Goal: Find contact information: Find contact information

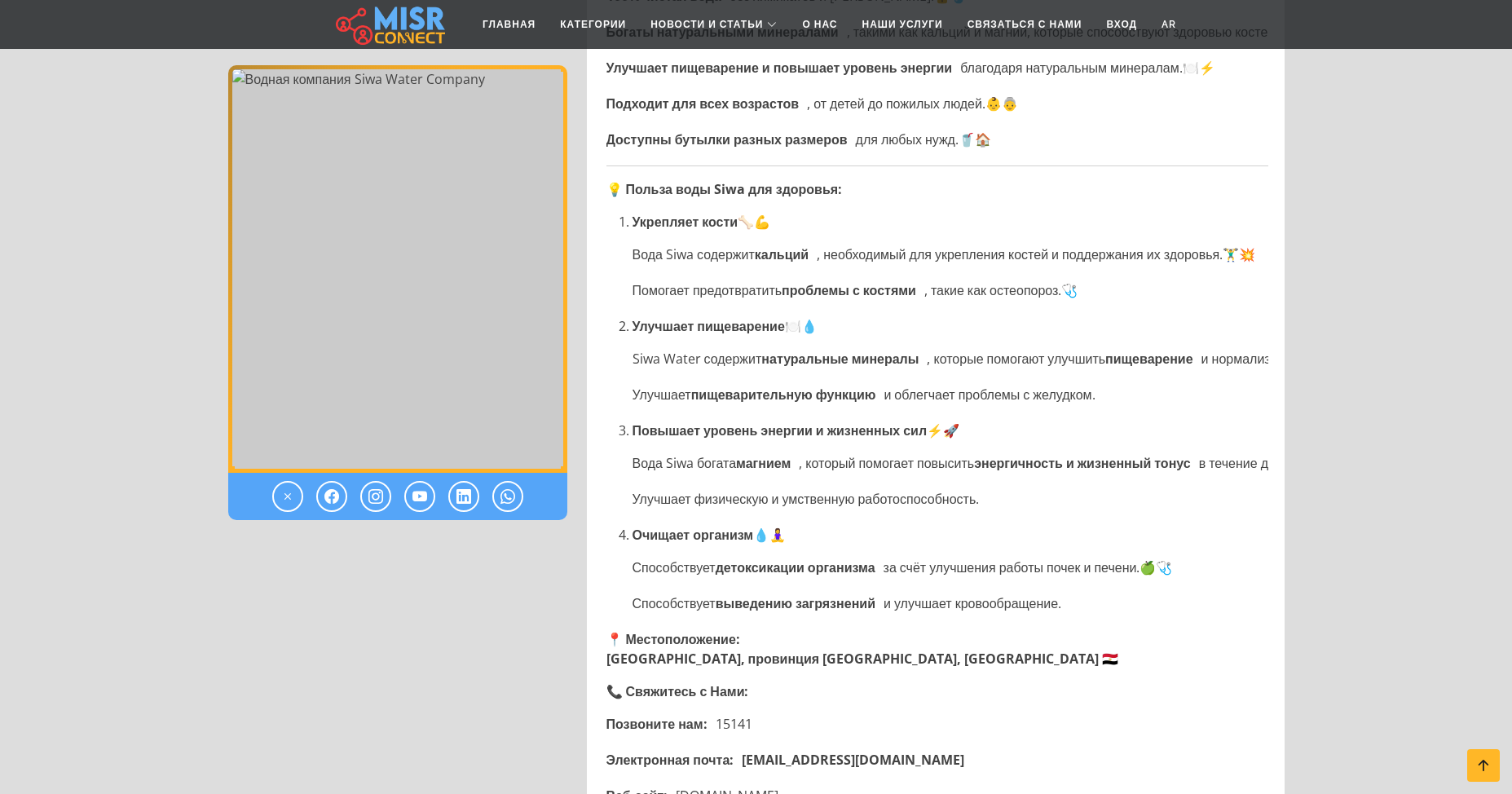
scroll to position [1630, 0]
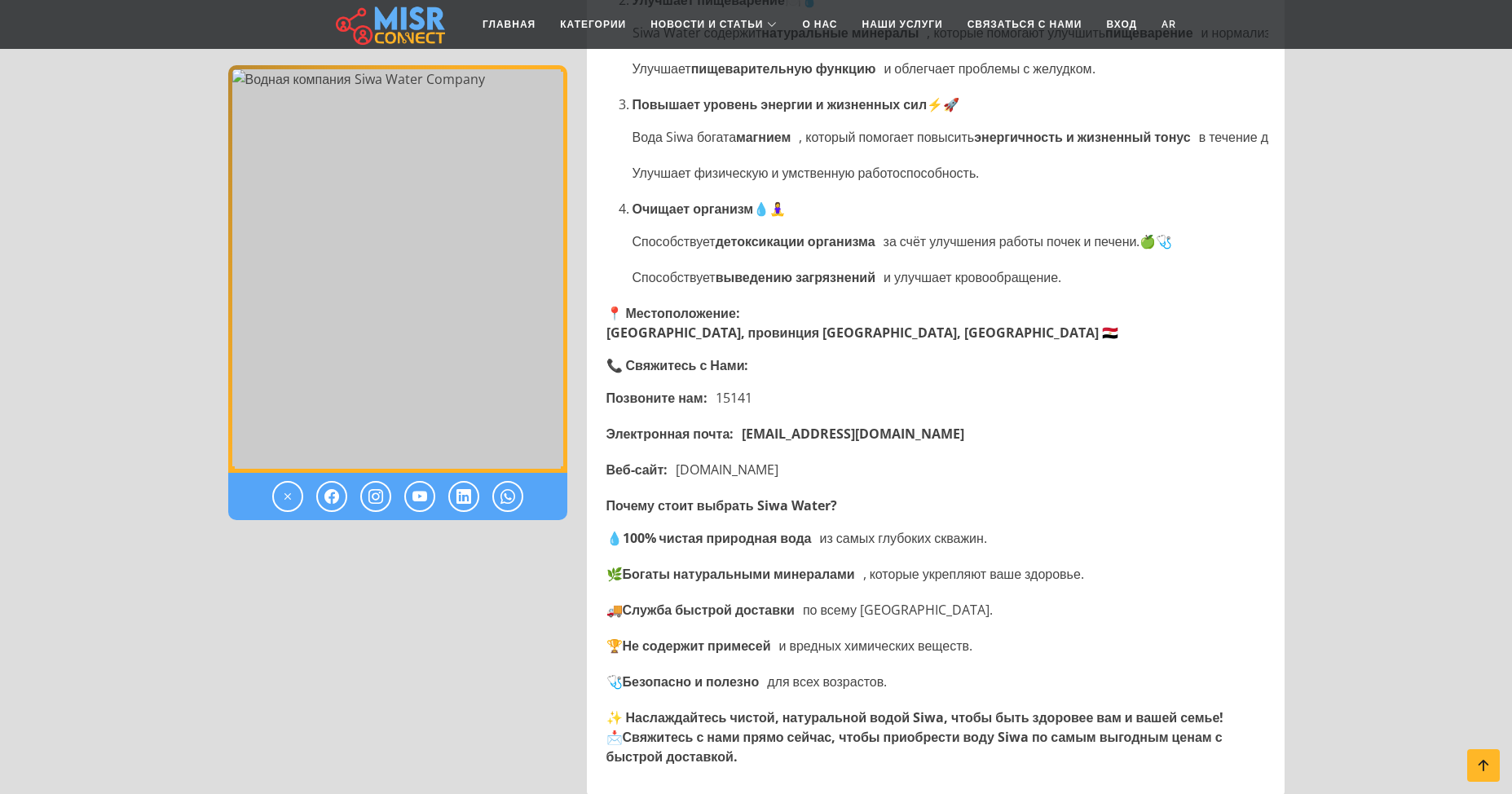
click at [733, 471] on ya-tr-span "[DOMAIN_NAME]" at bounding box center [727, 470] width 103 height 20
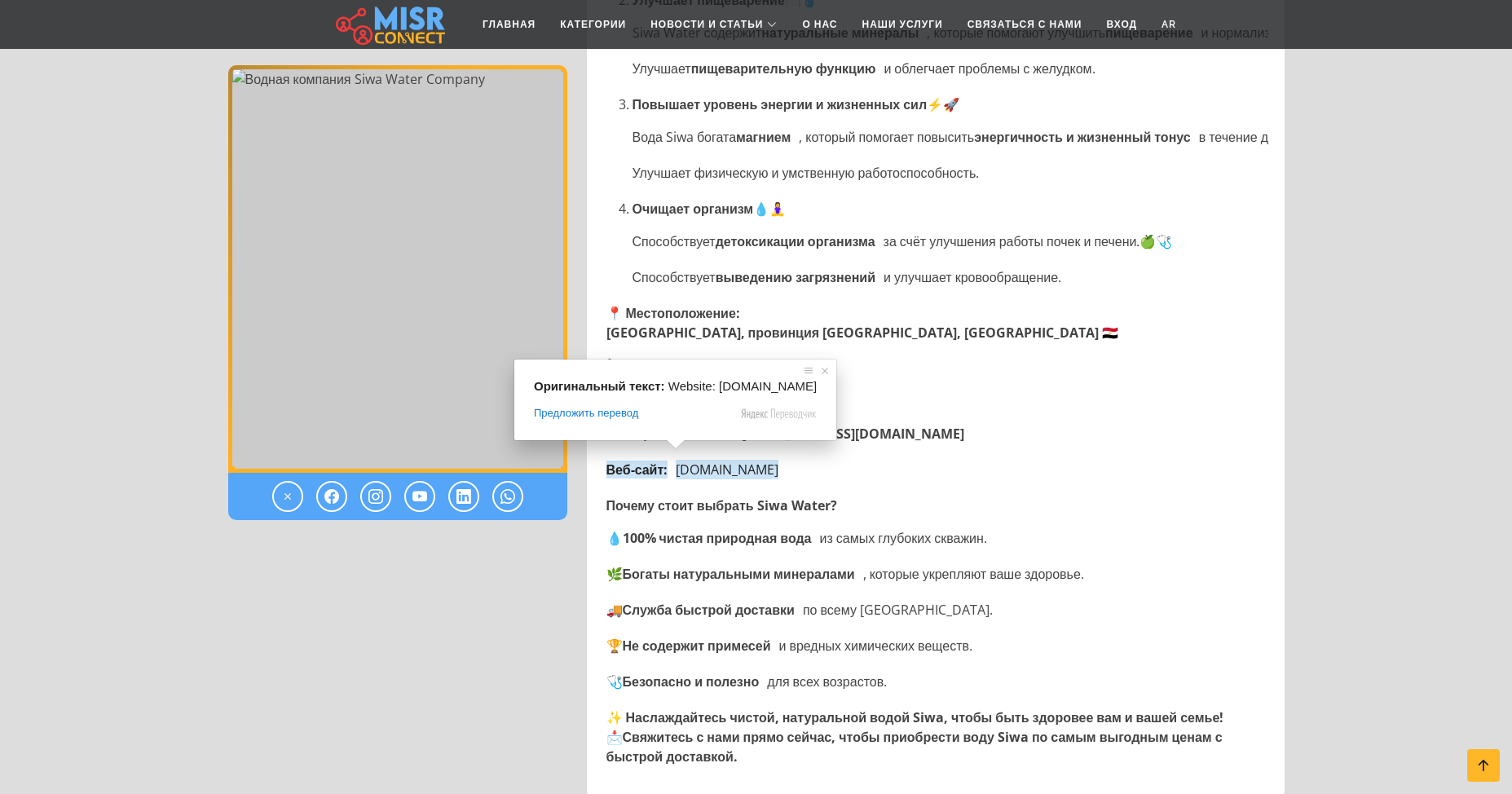
drag, startPoint x: 680, startPoint y: 470, endPoint x: 811, endPoint y: 470, distance: 131.0
click at [811, 470] on li "Веб-сайт: [DOMAIN_NAME]" at bounding box center [938, 470] width 662 height 20
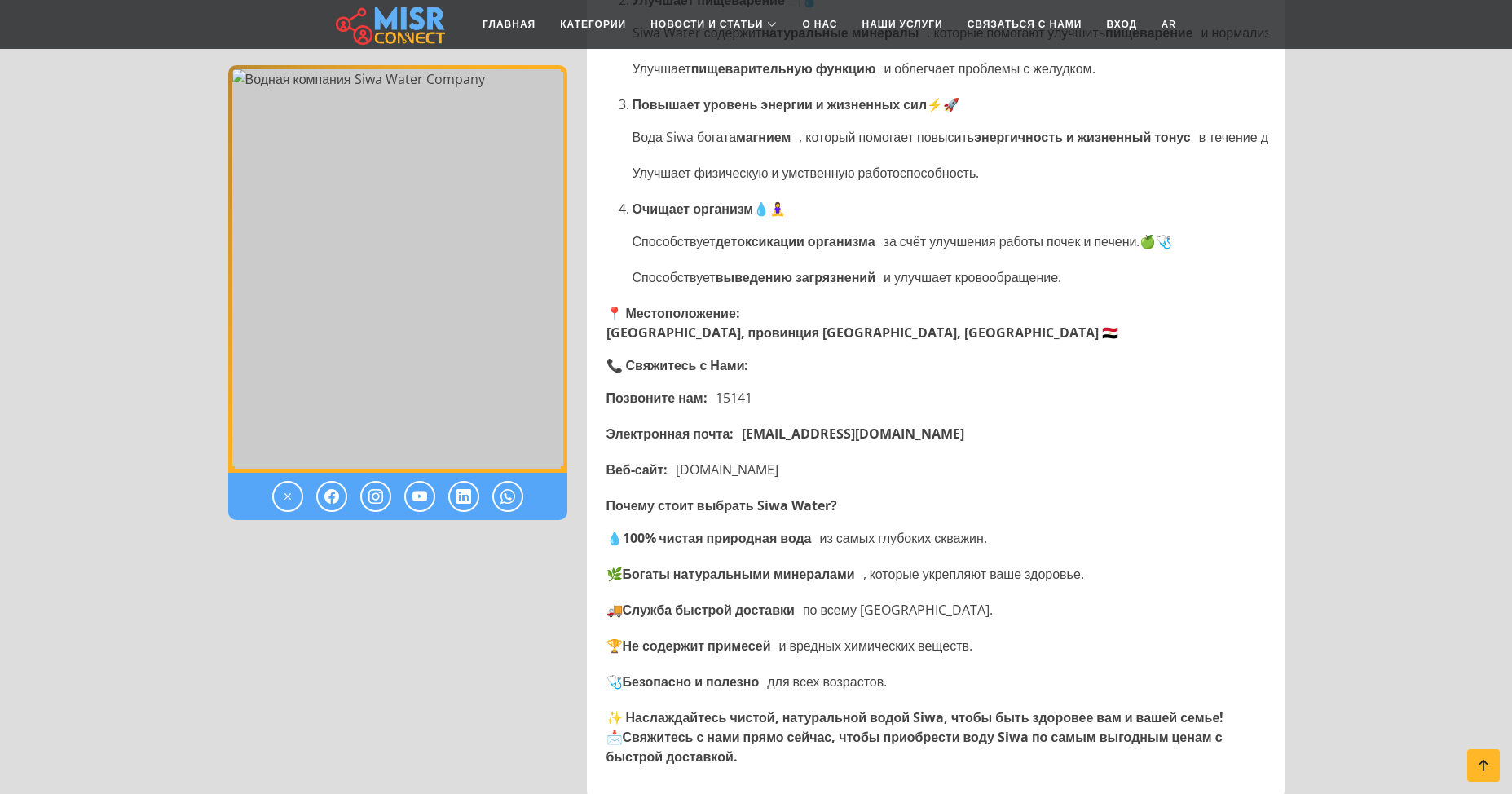
copy ya-tr-span "[DOMAIN_NAME]"
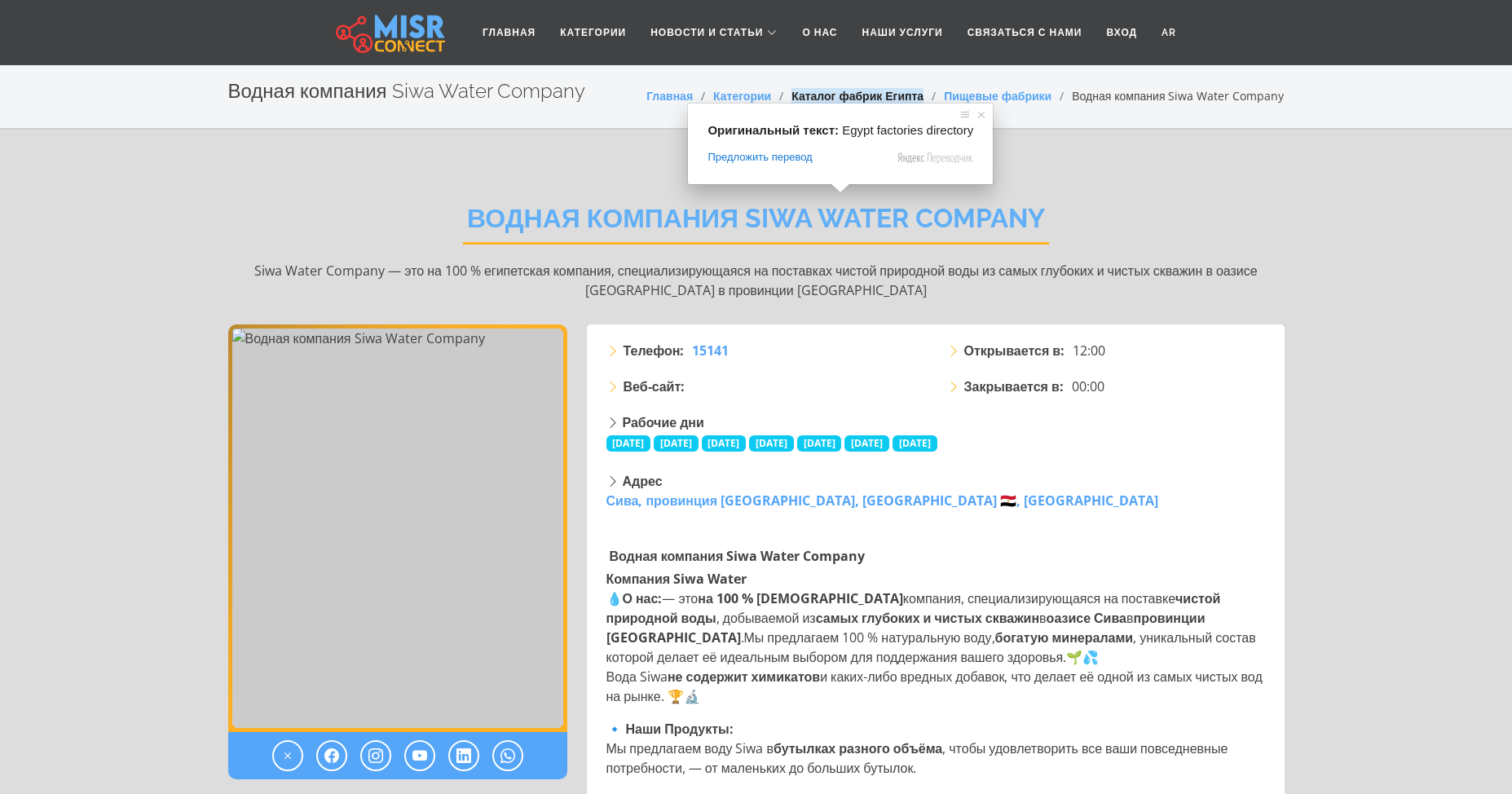
click at [801, 95] on ya-tr-span "Каталог фабрик Египта" at bounding box center [857, 95] width 132 height 16
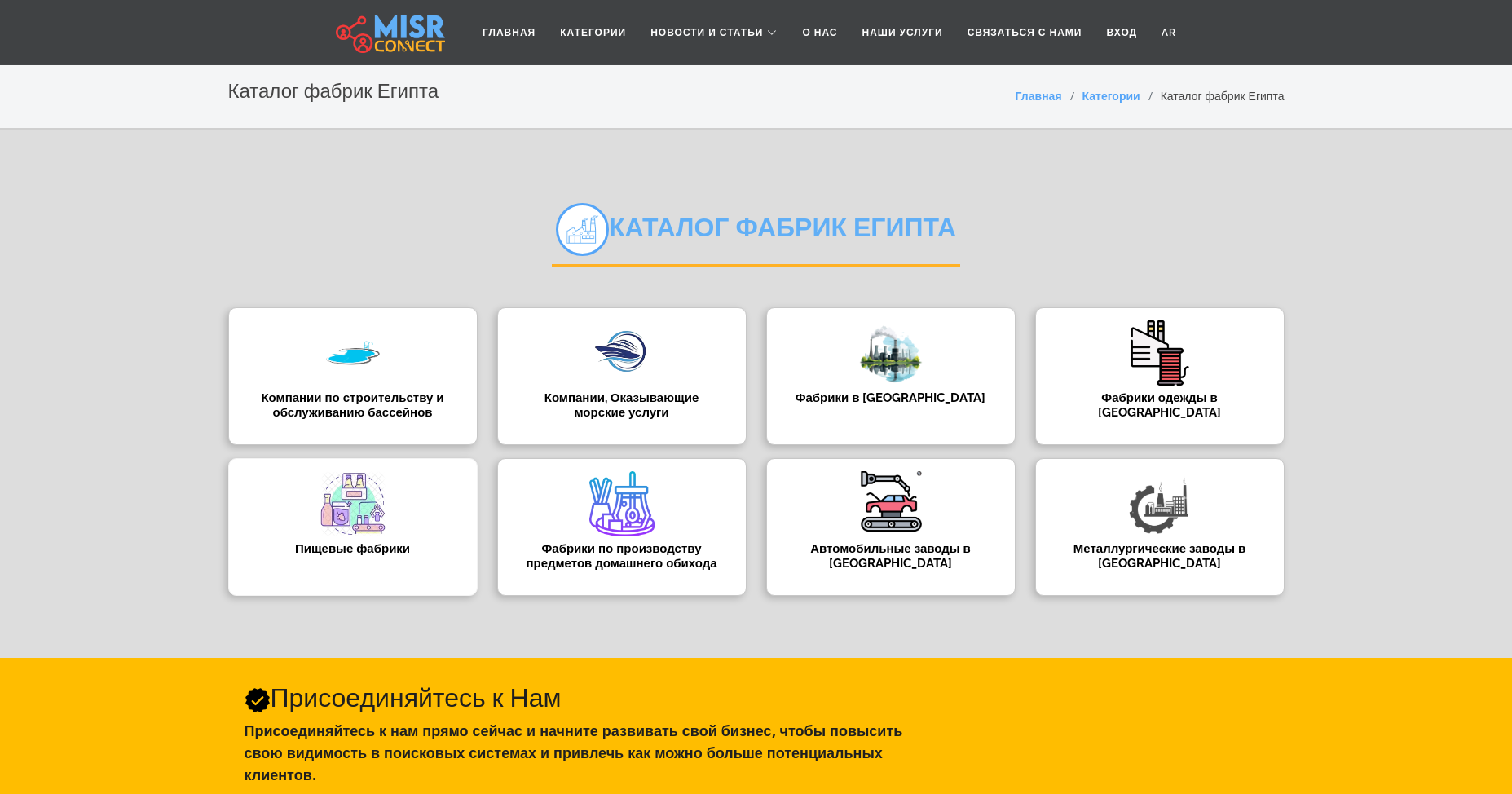
click at [365, 519] on img at bounding box center [353, 503] width 65 height 65
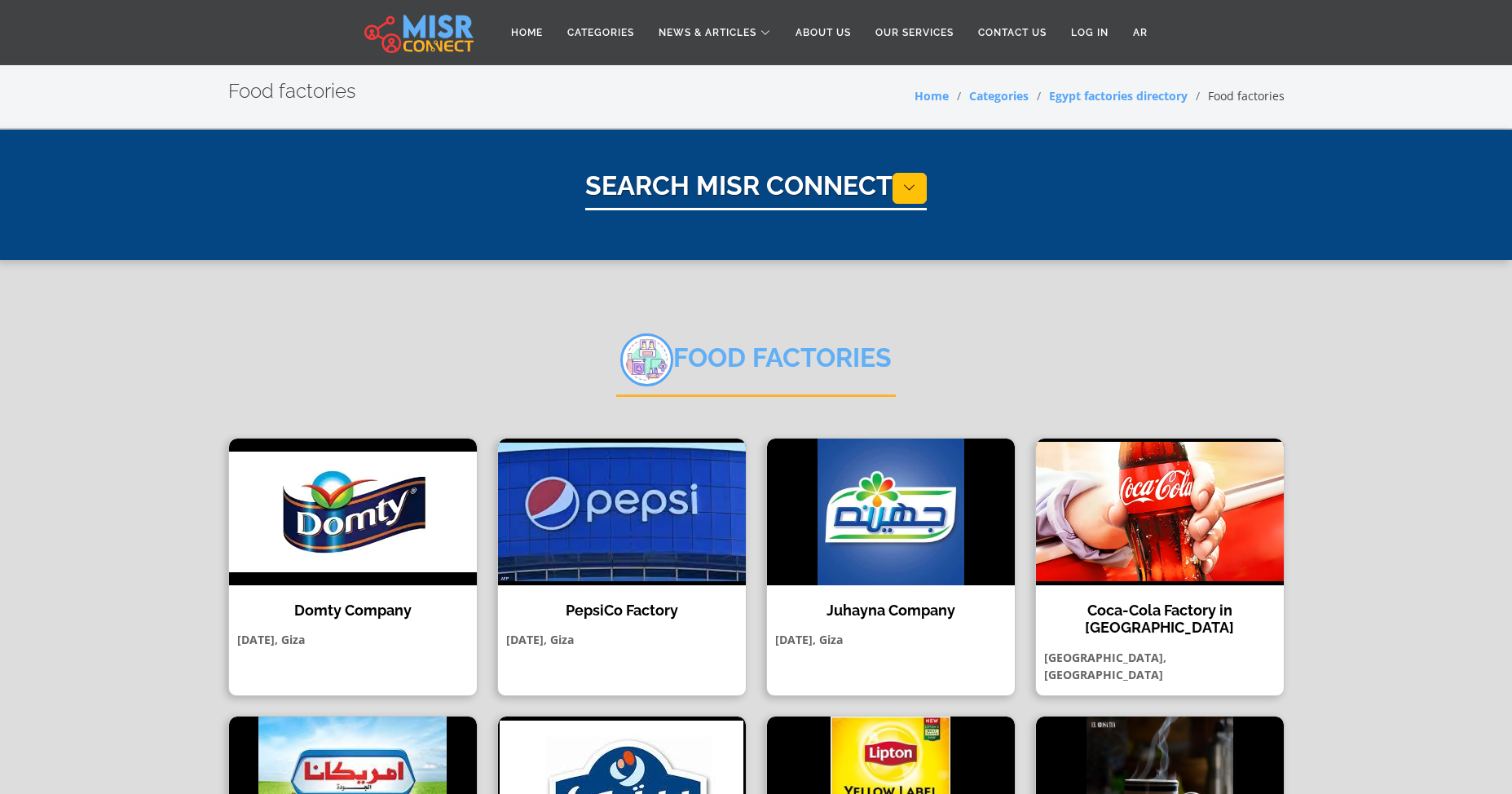
select select "**********"
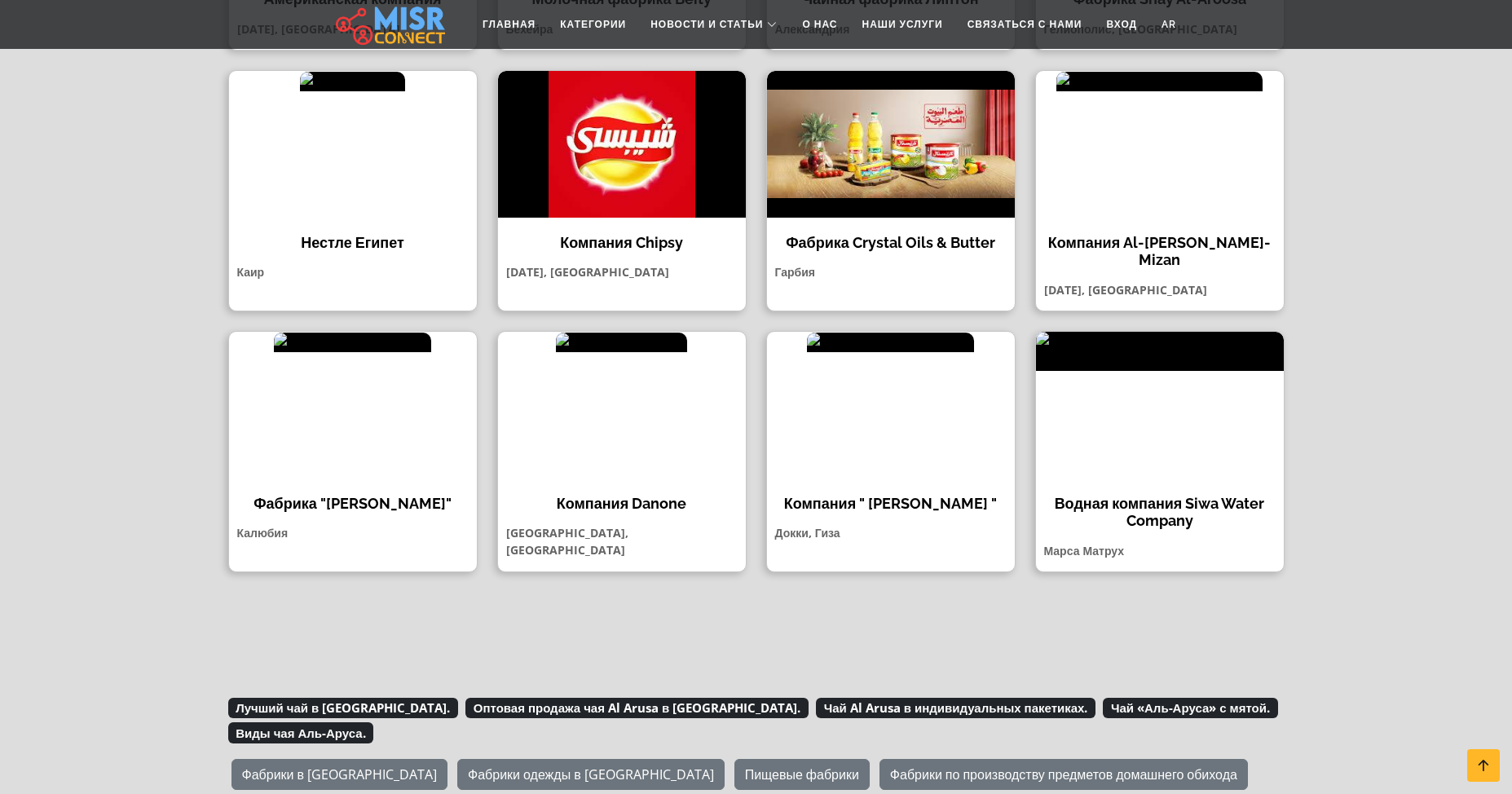
scroll to position [897, 0]
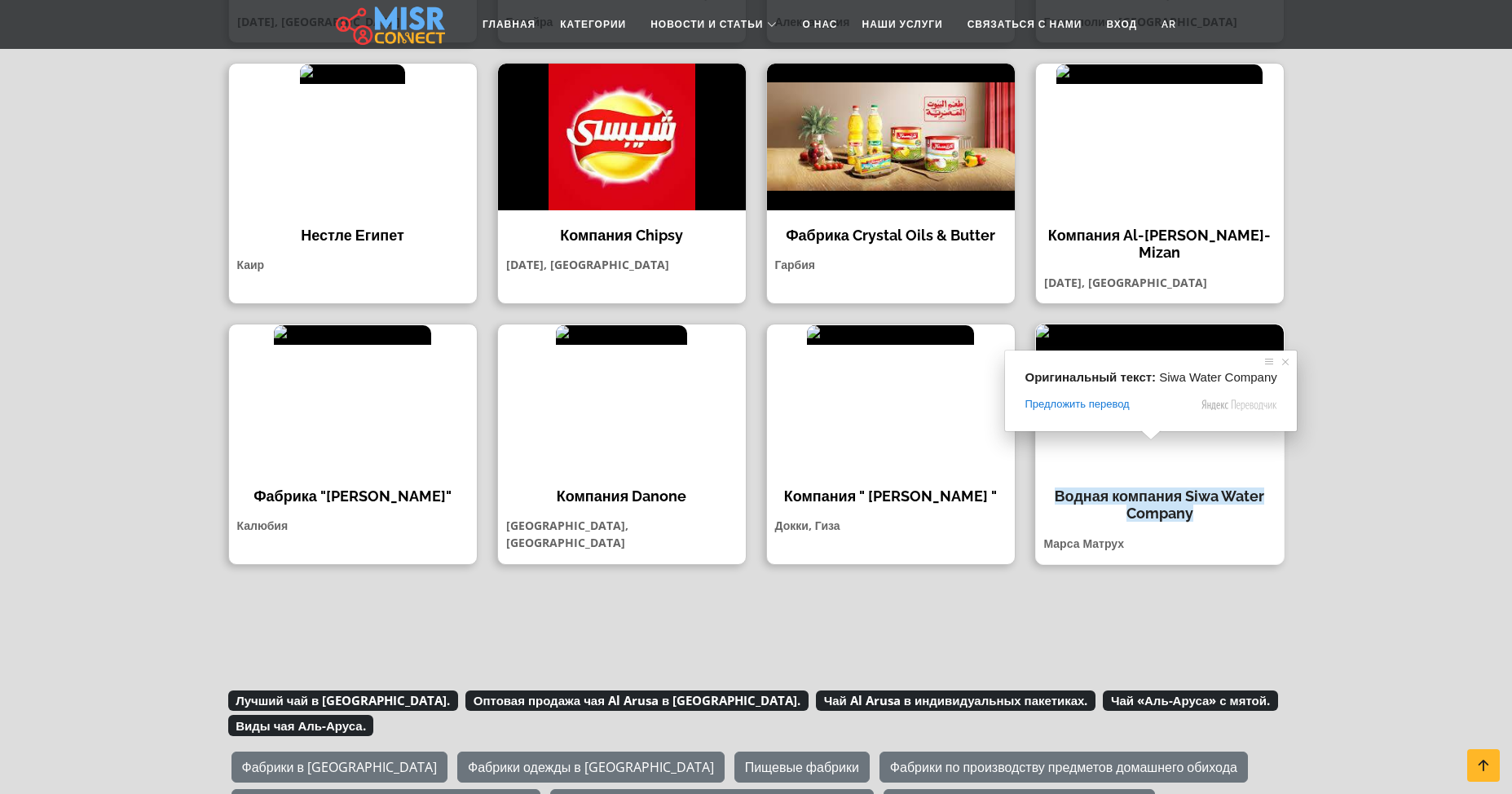
click at [1148, 438] on span at bounding box center [1151, 435] width 22 height 10
click at [1125, 333] on img at bounding box center [1160, 343] width 248 height 39
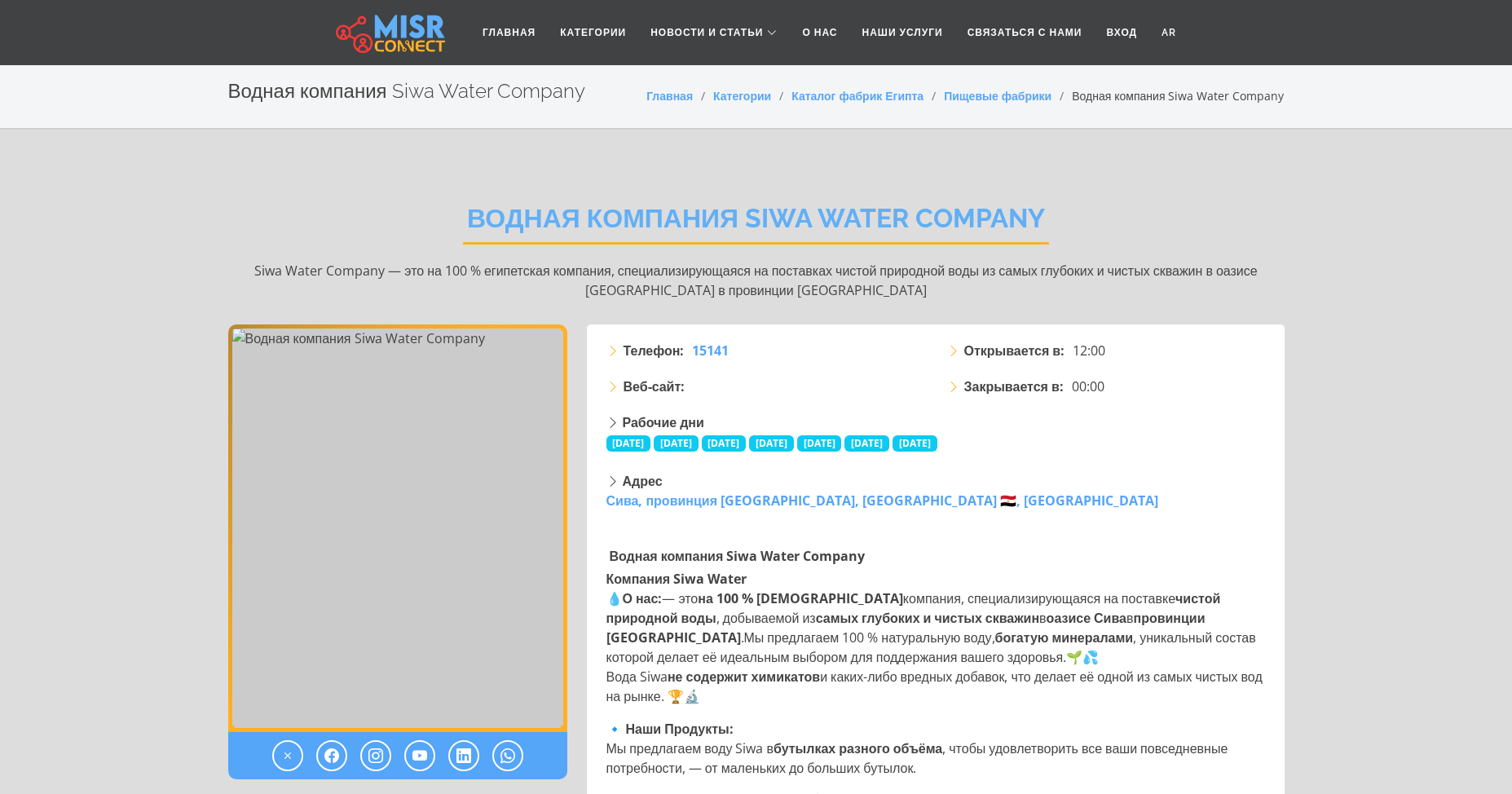
click at [965, 562] on div "Водная компания Siwa Water Company" at bounding box center [938, 555] width 662 height 26
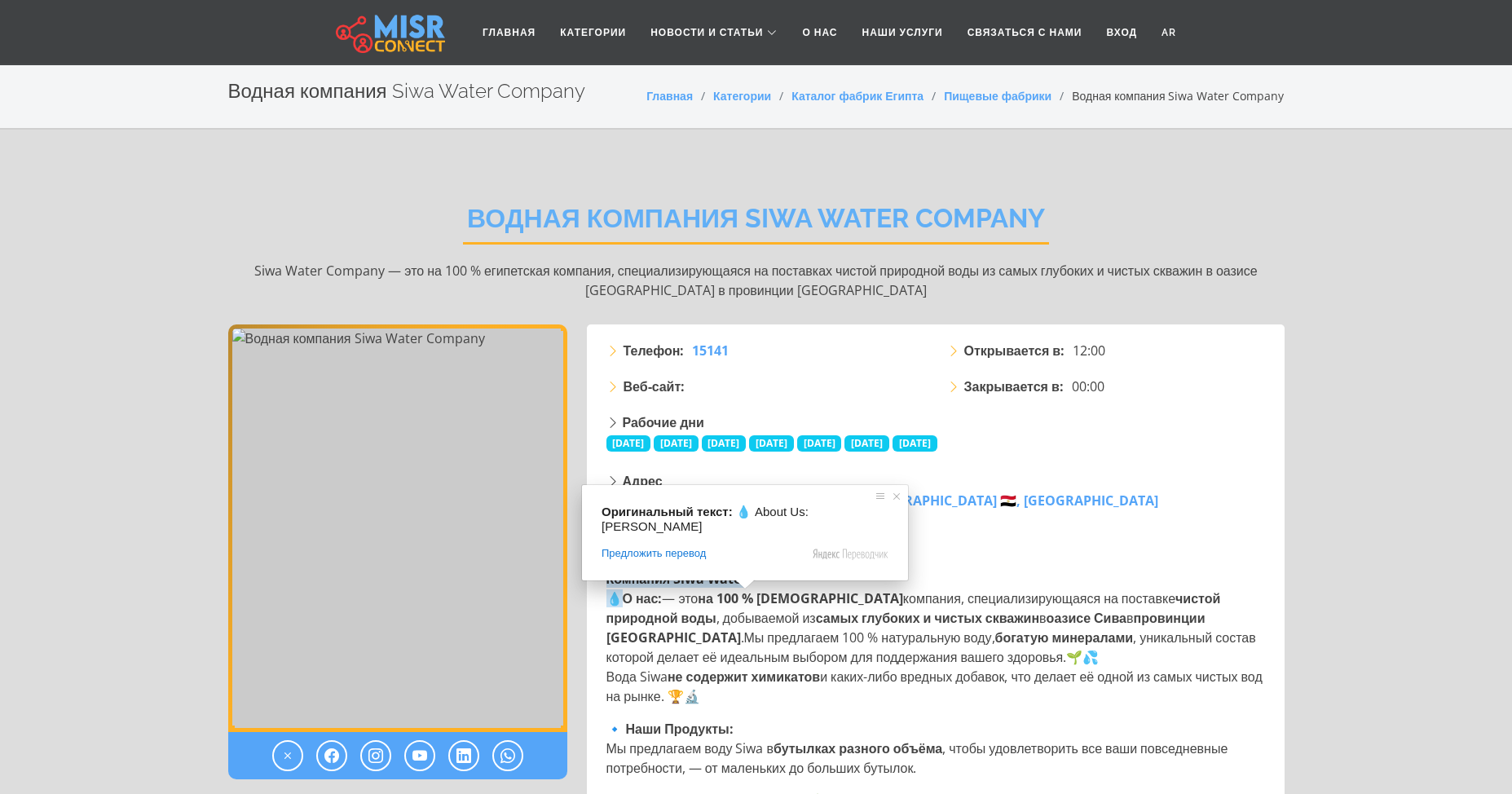
click at [948, 557] on div "Водная компания Siwa Water Company" at bounding box center [938, 555] width 662 height 26
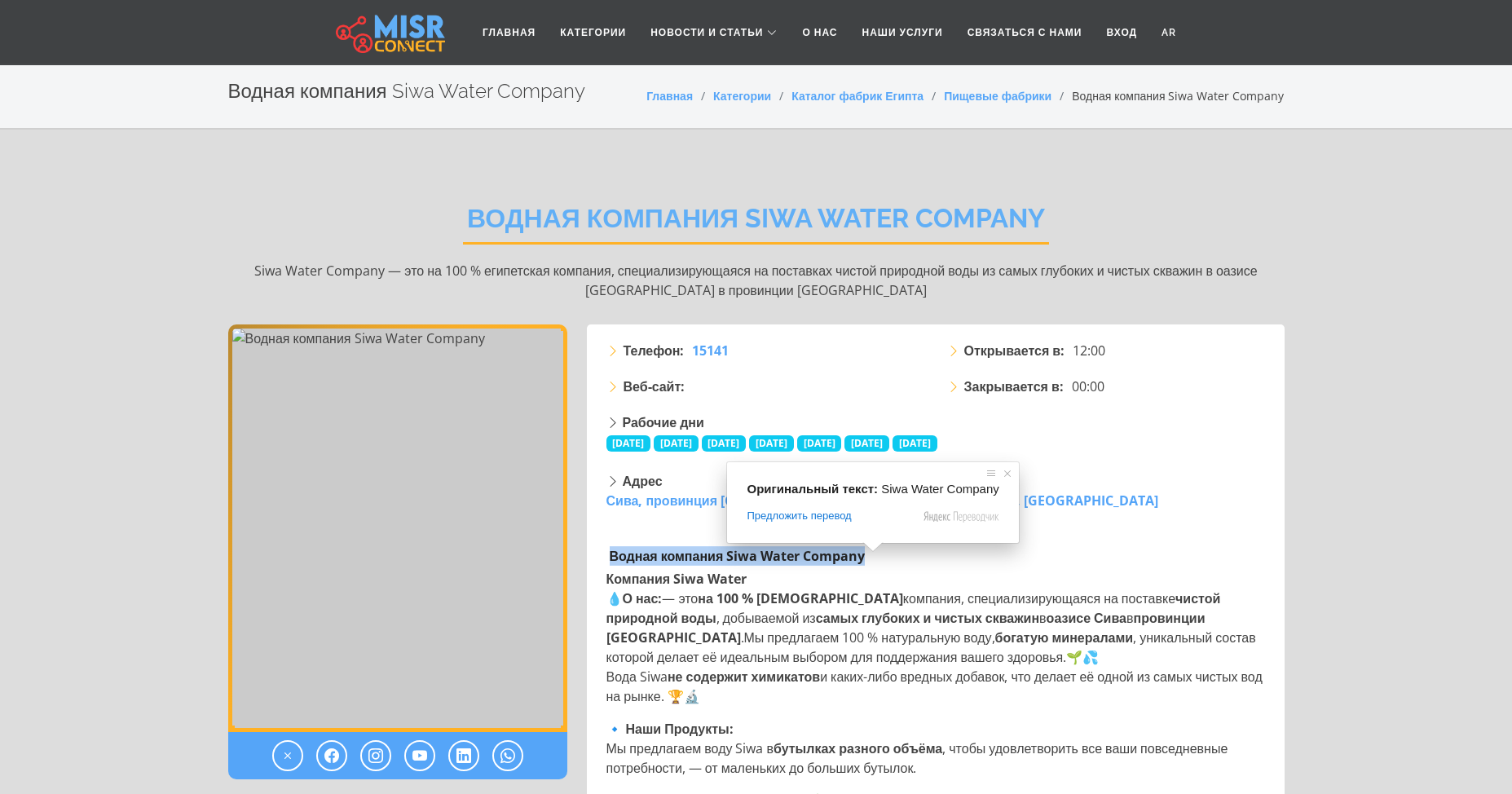
drag, startPoint x: 613, startPoint y: 556, endPoint x: 880, endPoint y: 554, distance: 267.0
click at [880, 554] on div "Водная компания Siwa Water Company" at bounding box center [938, 555] width 662 height 26
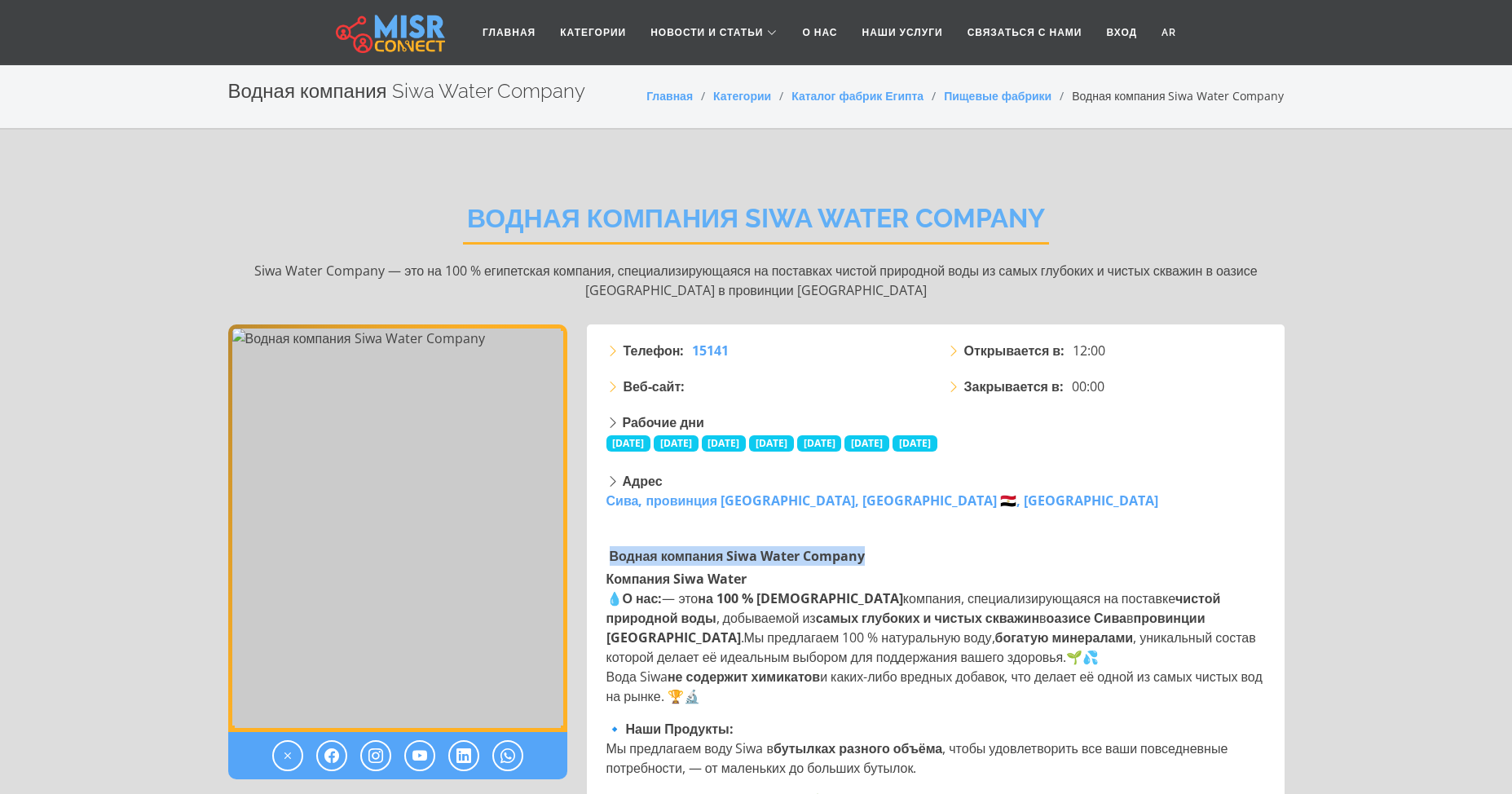
copy ya-tr-span "Водная компания Siwa Water Company"
